Goal: Transaction & Acquisition: Book appointment/travel/reservation

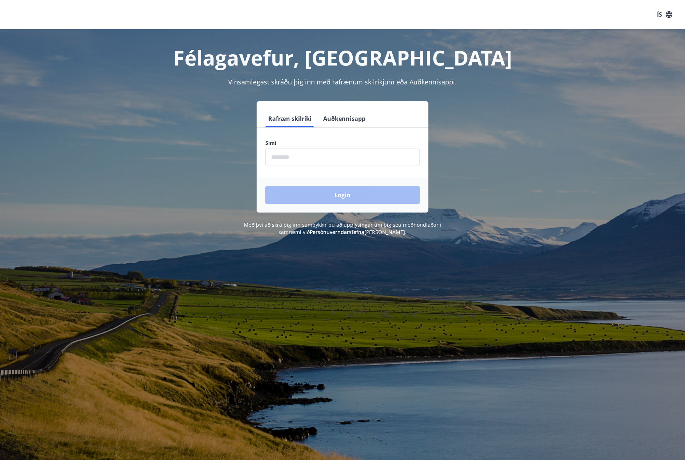
click at [326, 158] on input "phone" at bounding box center [342, 157] width 154 height 18
type input "********"
click at [340, 196] on button "Login" at bounding box center [342, 194] width 154 height 17
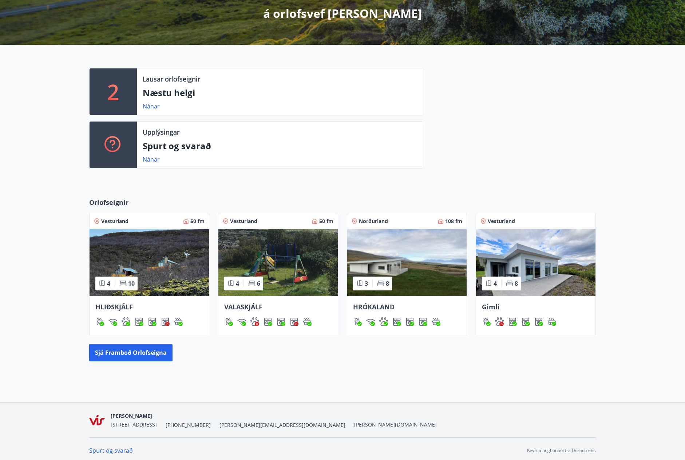
scroll to position [139, 0]
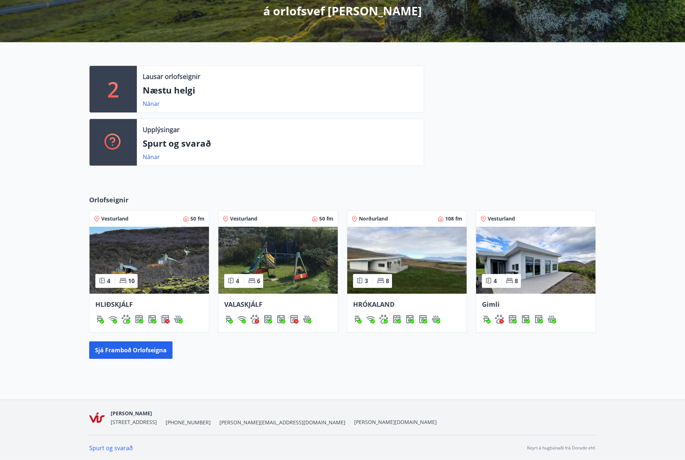
click at [242, 85] on p "Næstu helgi" at bounding box center [280, 90] width 275 height 12
click at [152, 104] on link "Nánar" at bounding box center [151, 104] width 17 height 8
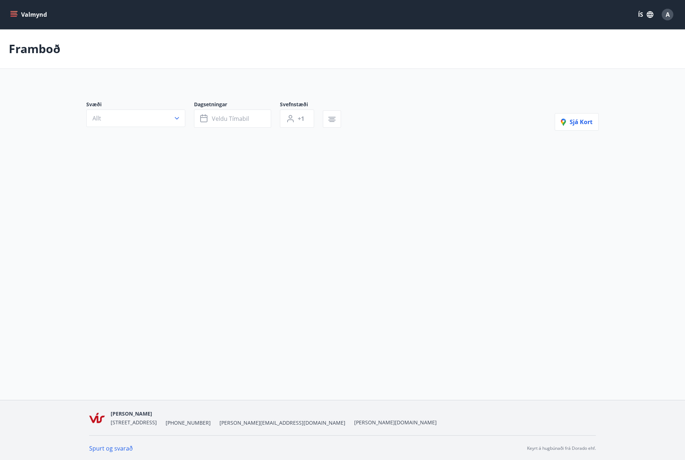
type input "*"
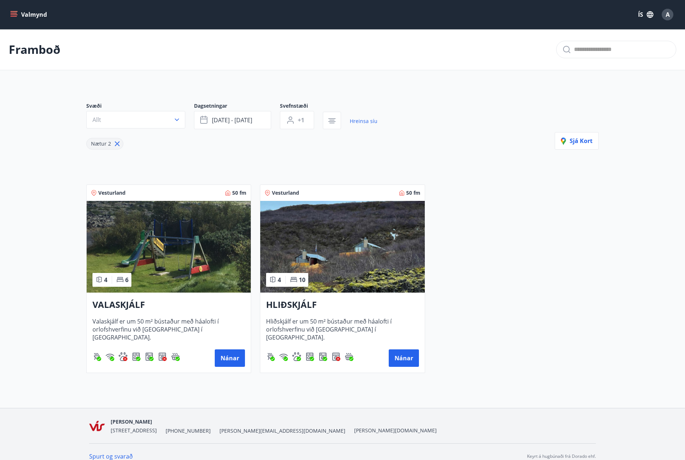
scroll to position [8, 0]
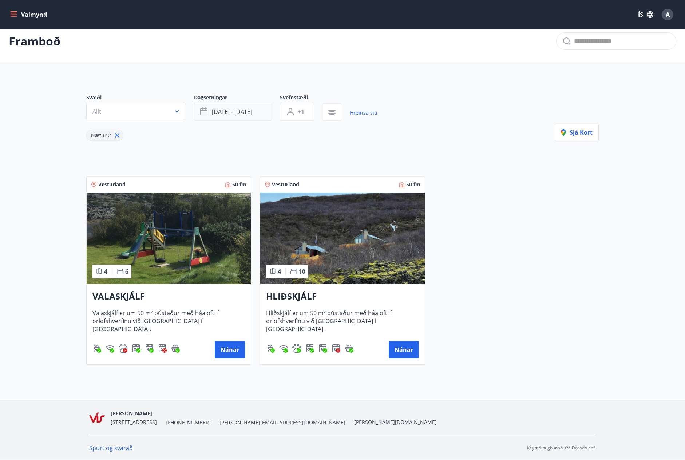
click at [227, 109] on span "okt 10 - okt 13" at bounding box center [232, 112] width 40 height 8
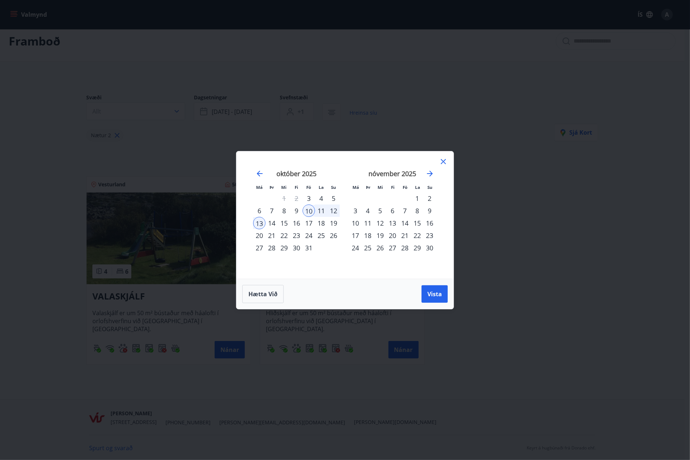
click at [308, 196] on div "3" at bounding box center [309, 198] width 12 height 12
click at [335, 198] on div "5" at bounding box center [333, 198] width 12 height 12
click at [442, 296] on span "Vista" at bounding box center [434, 294] width 15 height 8
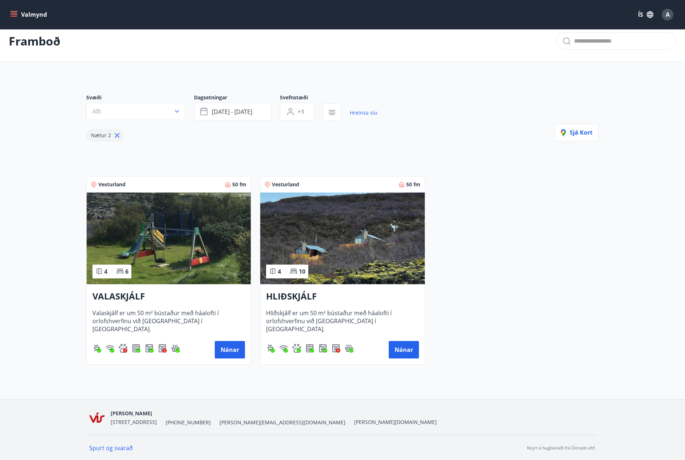
scroll to position [1, 0]
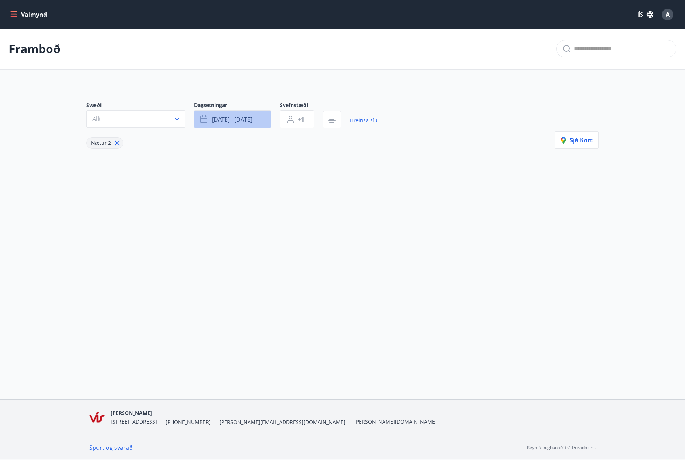
click at [232, 116] on span "okt 03 - okt 05" at bounding box center [232, 119] width 40 height 8
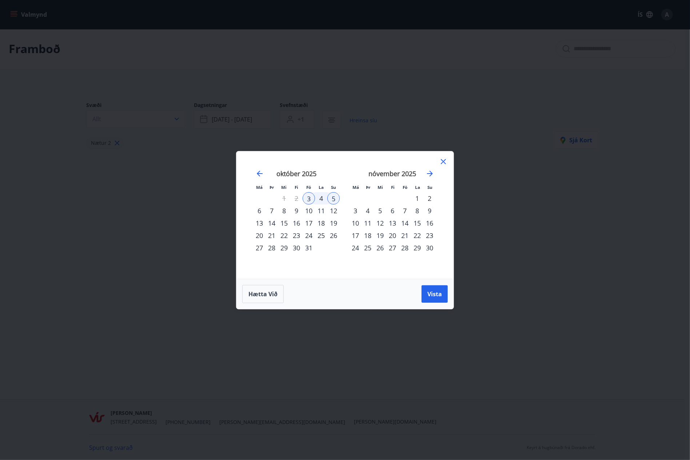
click at [309, 212] on div "10" at bounding box center [309, 210] width 12 height 12
click at [335, 211] on div "12" at bounding box center [333, 210] width 12 height 12
click at [440, 297] on span "Vista" at bounding box center [434, 294] width 15 height 8
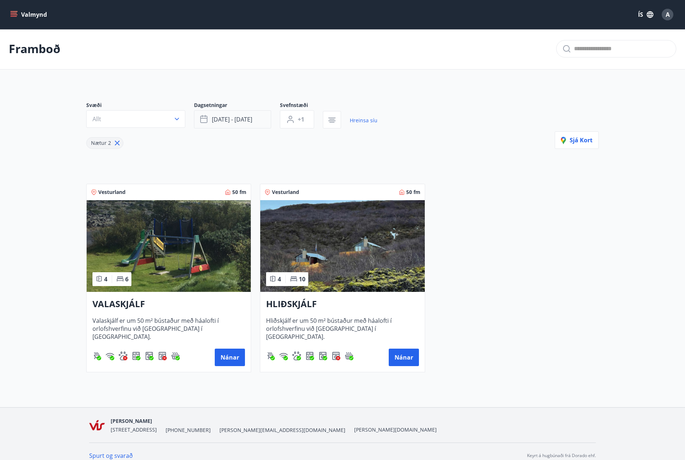
click at [247, 123] on button "okt 10 - okt 13" at bounding box center [232, 119] width 77 height 18
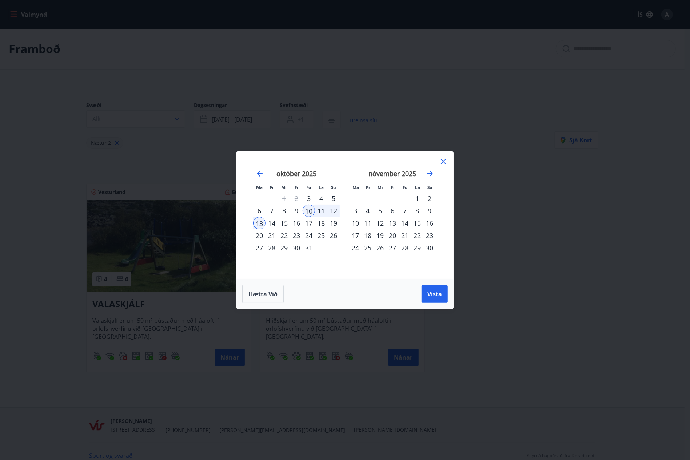
click at [311, 222] on div "17" at bounding box center [309, 223] width 12 height 12
click at [257, 237] on div "20" at bounding box center [259, 235] width 12 height 12
click at [432, 295] on span "Vista" at bounding box center [434, 294] width 15 height 8
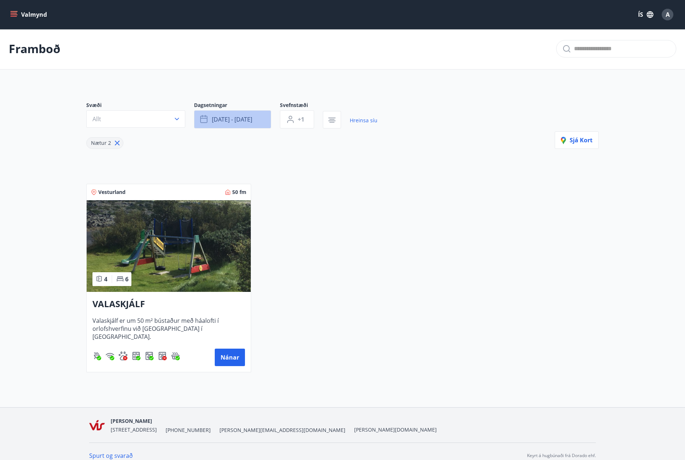
click at [249, 120] on span "okt 17 - okt 20" at bounding box center [232, 119] width 40 height 8
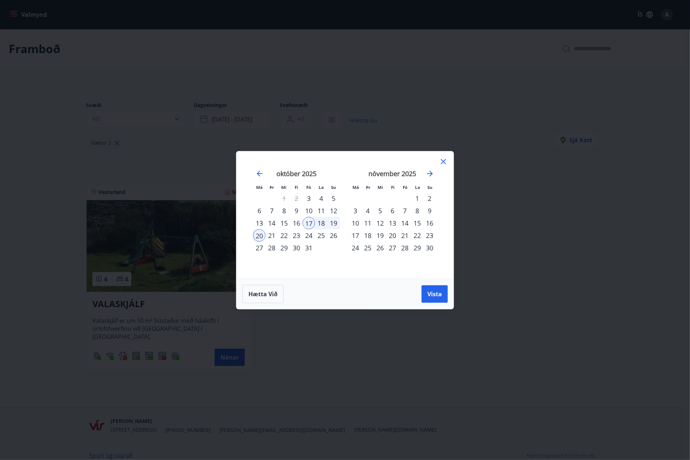
click at [306, 234] on div "24" at bounding box center [309, 235] width 12 height 12
click at [255, 246] on div "27" at bounding box center [259, 248] width 12 height 12
click at [434, 296] on span "Vista" at bounding box center [434, 294] width 15 height 8
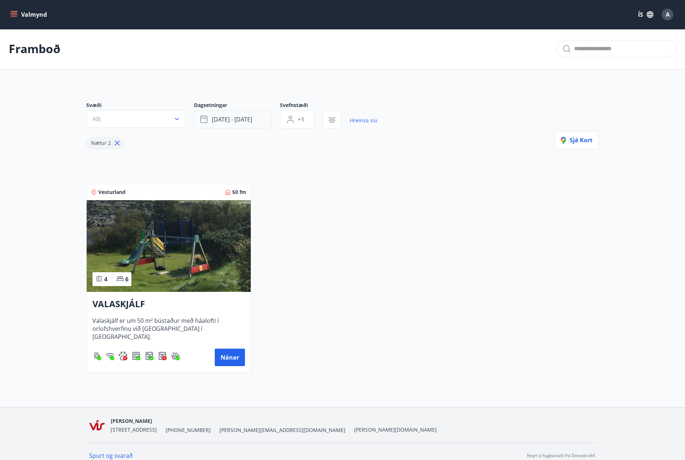
click at [223, 122] on span "okt 24 - okt 27" at bounding box center [232, 119] width 40 height 8
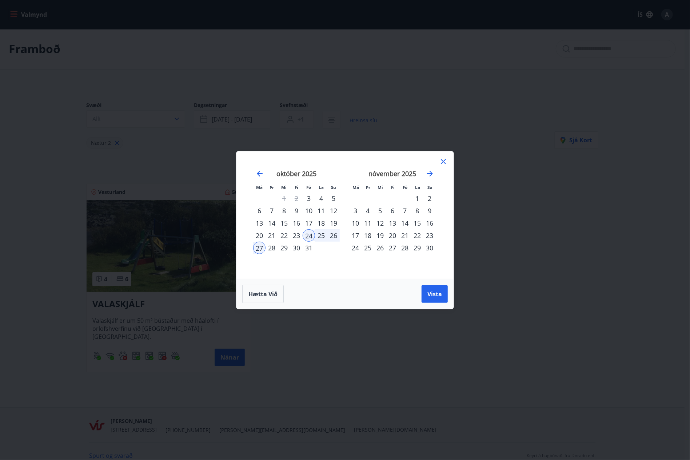
click at [312, 199] on div "3" at bounding box center [309, 198] width 12 height 12
click at [259, 211] on div "6" at bounding box center [259, 210] width 12 height 12
click at [430, 289] on button "Vista" at bounding box center [435, 293] width 26 height 17
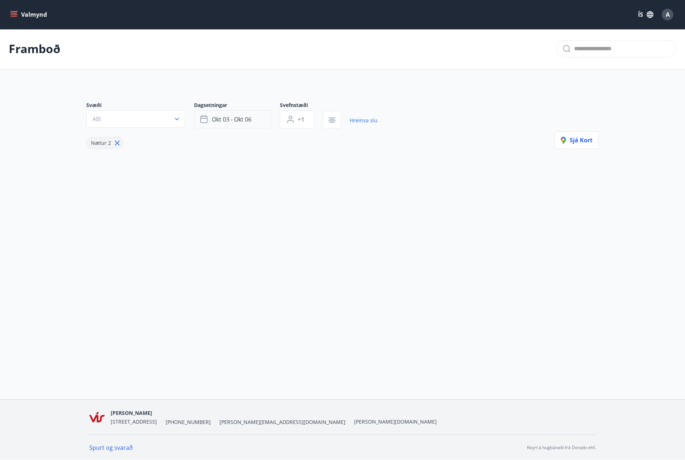
click at [230, 122] on span "okt 03 - okt 06" at bounding box center [232, 119] width 40 height 8
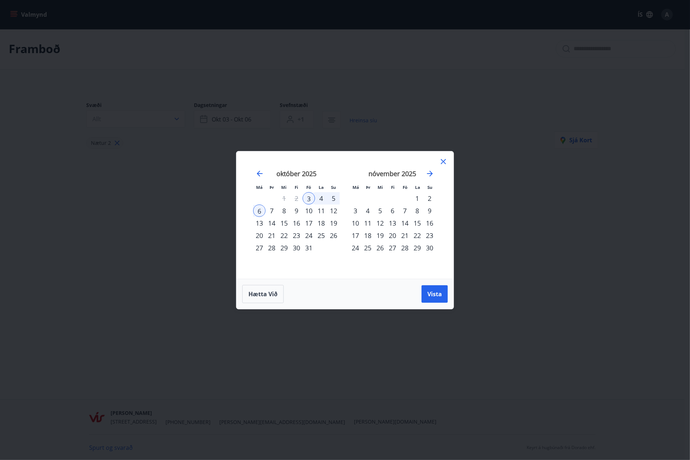
click at [308, 211] on div "10" at bounding box center [309, 210] width 12 height 12
click at [259, 223] on div "13" at bounding box center [259, 223] width 12 height 12
click at [439, 294] on span "Vista" at bounding box center [434, 294] width 15 height 8
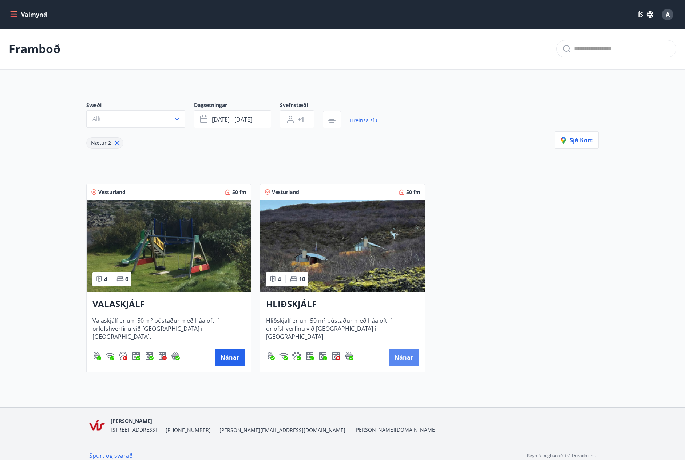
click at [407, 358] on button "Nánar" at bounding box center [403, 356] width 30 height 17
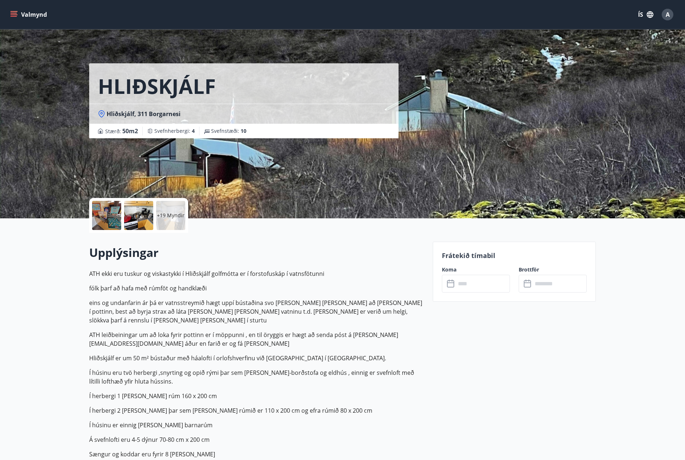
click at [132, 220] on div at bounding box center [138, 215] width 29 height 29
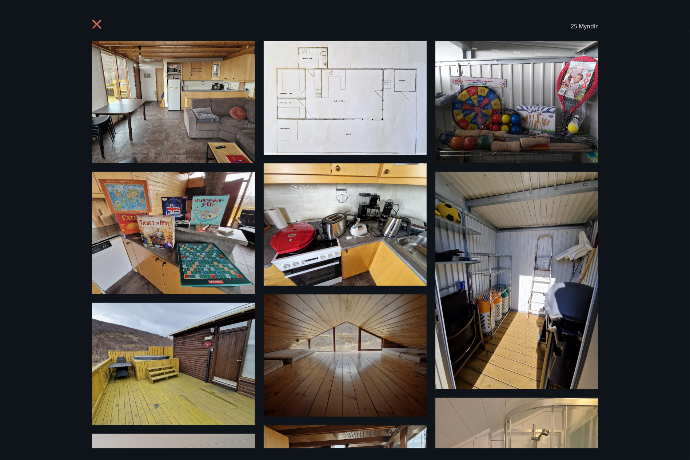
click at [99, 23] on icon at bounding box center [98, 25] width 12 height 12
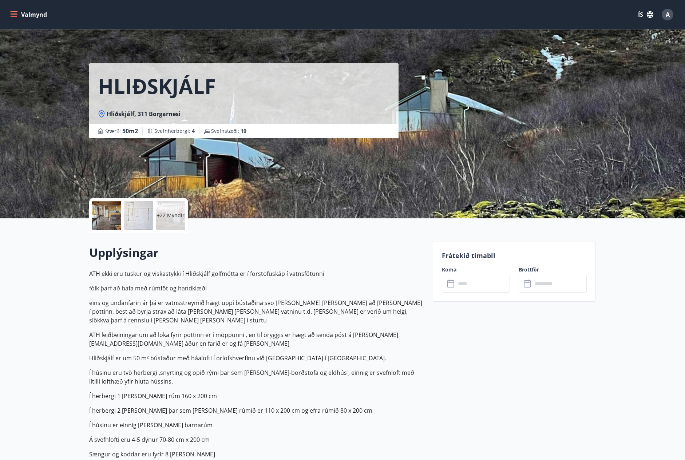
click at [462, 290] on input "text" at bounding box center [482, 284] width 54 height 18
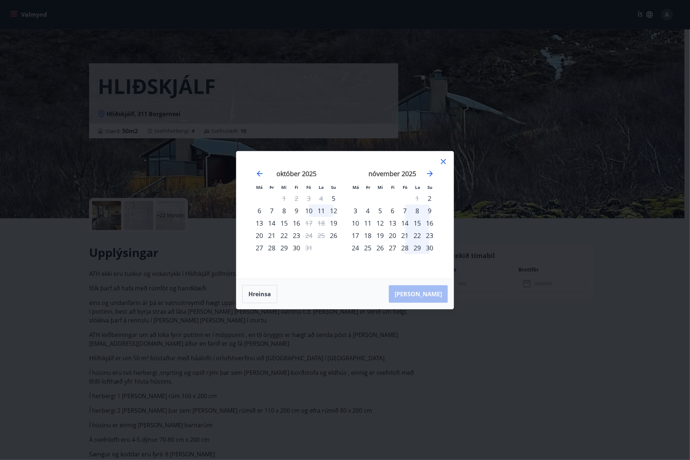
click at [308, 210] on div "10" at bounding box center [309, 210] width 12 height 12
click at [334, 213] on div "12" at bounding box center [333, 210] width 12 height 12
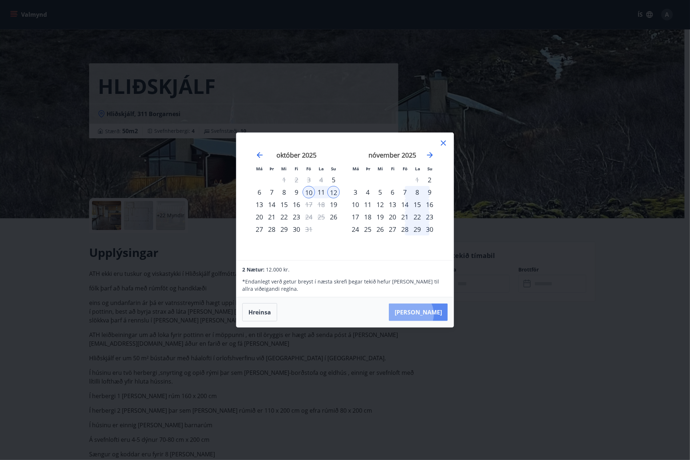
click at [433, 314] on button "Taka Frá" at bounding box center [418, 311] width 59 height 17
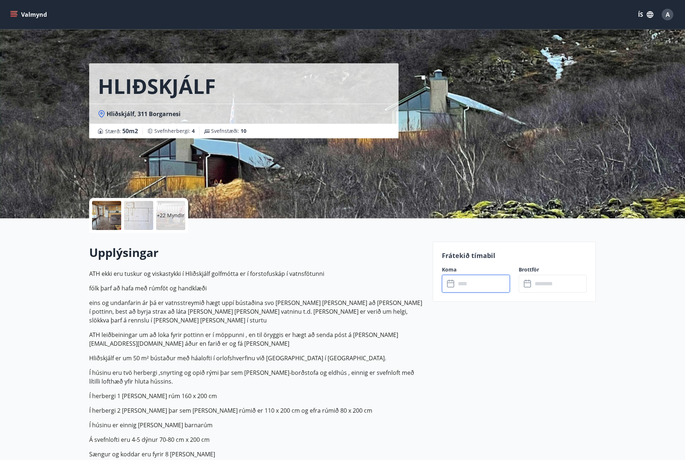
type input "******"
click at [570, 350] on button "Greiða" at bounding box center [552, 350] width 68 height 17
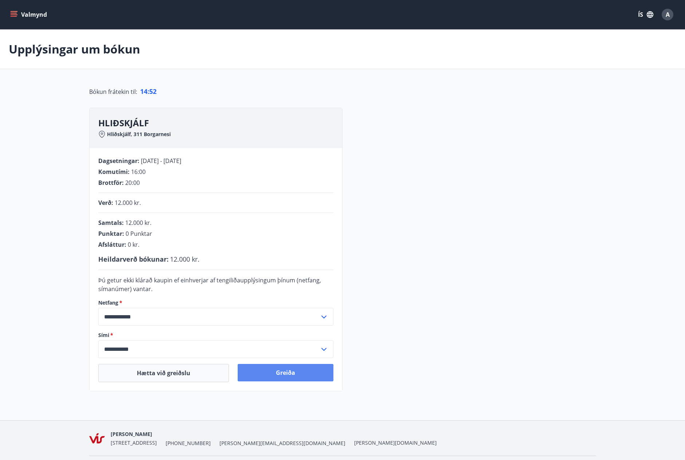
click at [298, 371] on button "Greiða" at bounding box center [286, 372] width 96 height 17
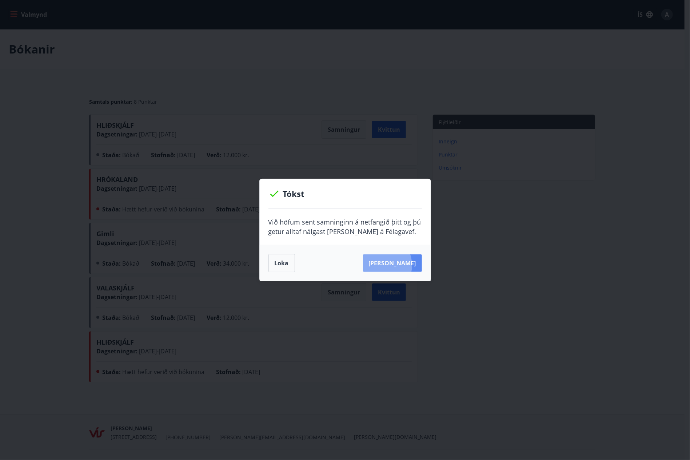
click at [390, 265] on button "Sjá samning" at bounding box center [392, 262] width 59 height 17
